Goal: Transaction & Acquisition: Purchase product/service

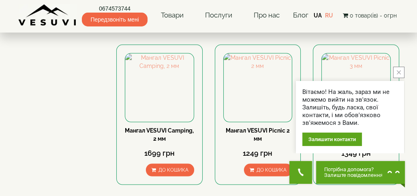
scroll to position [1055, 0]
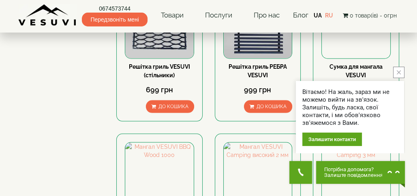
scroll to position [1014, 0]
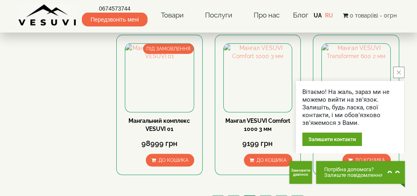
scroll to position [1055, 0]
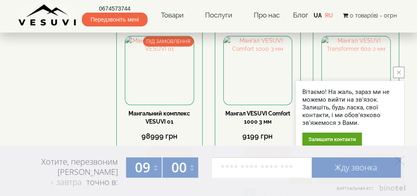
click at [267, 188] on link "4" at bounding box center [265, 192] width 11 height 9
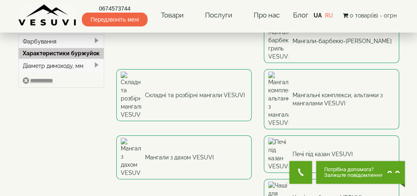
scroll to position [122, 0]
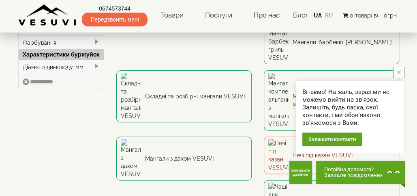
click at [264, 136] on link "Печі під казан VESUVI" at bounding box center [331, 154] width 135 height 37
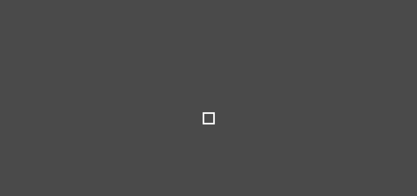
type input "***"
type input "*****"
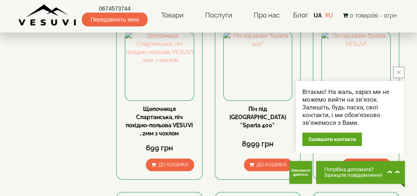
scroll to position [122, 0]
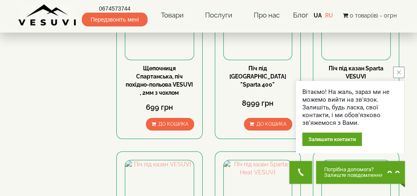
click at [401, 72] on icon "close button" at bounding box center [399, 72] width 4 height 4
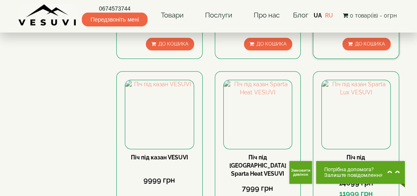
scroll to position [162, 0]
